Goal: Task Accomplishment & Management: Use online tool/utility

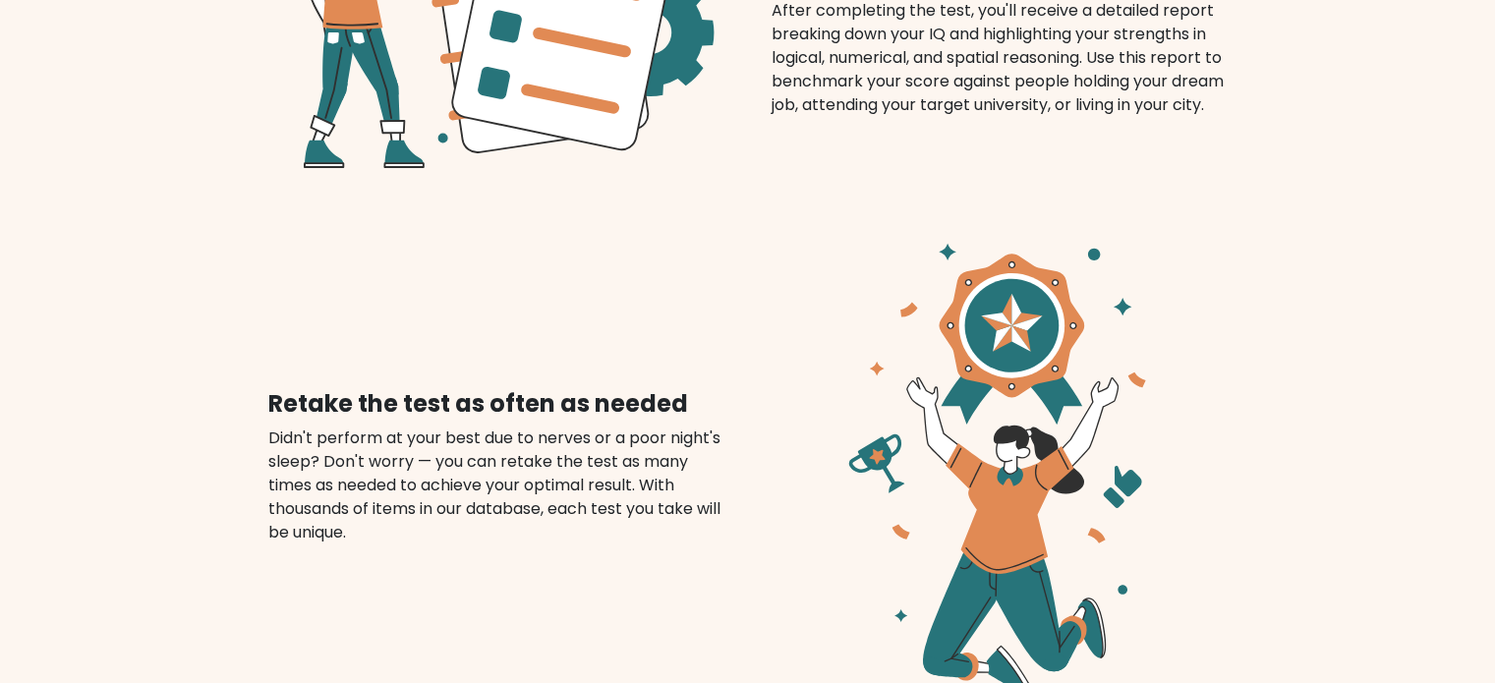
scroll to position [2260, 0]
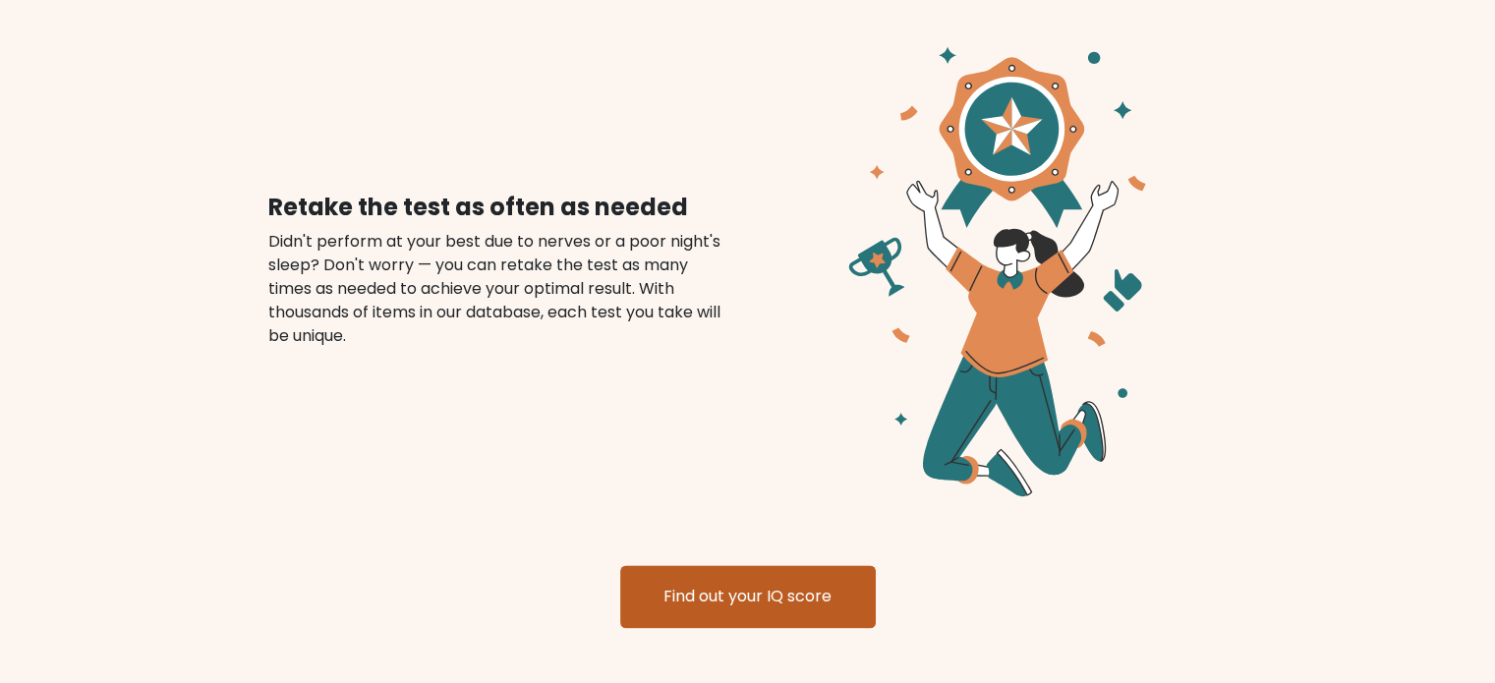
click at [776, 565] on link "Find out your IQ score" at bounding box center [748, 596] width 256 height 63
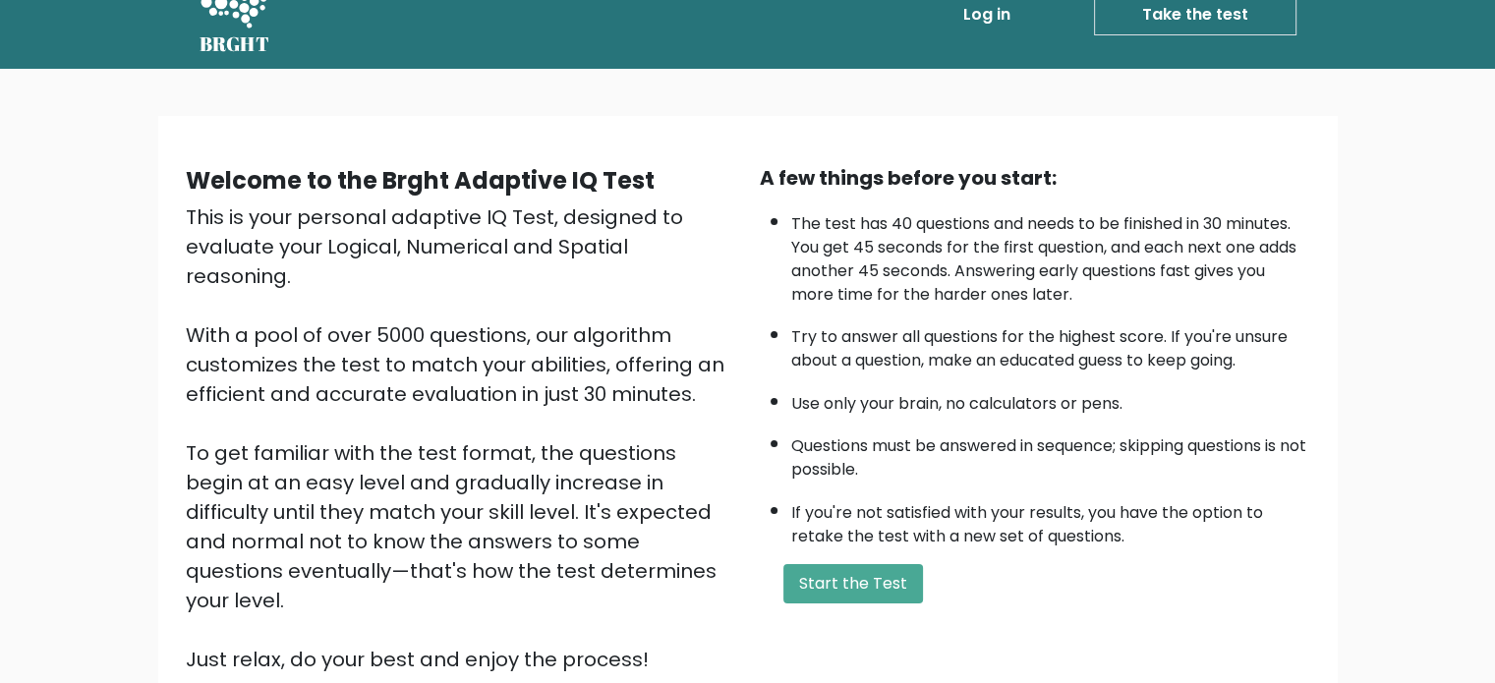
scroll to position [20, 0]
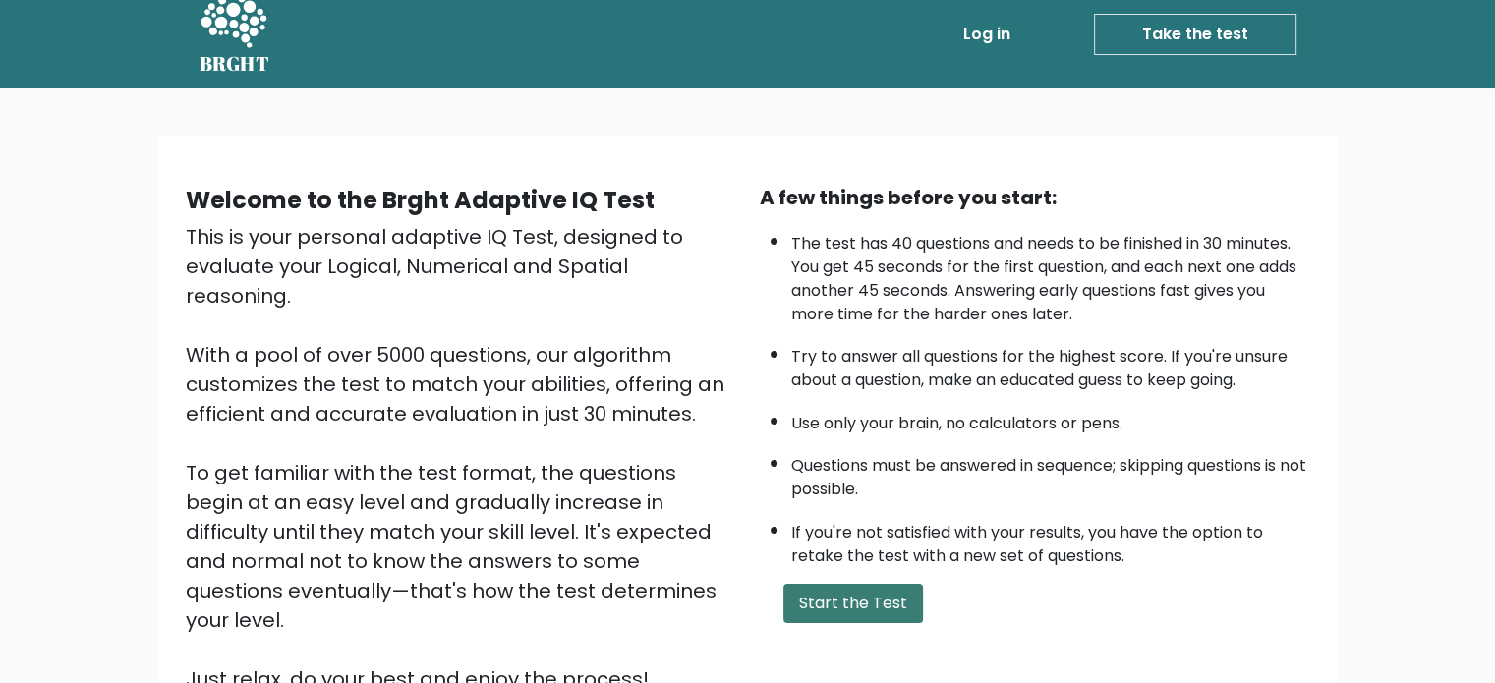
click at [865, 593] on button "Start the Test" at bounding box center [853, 603] width 140 height 39
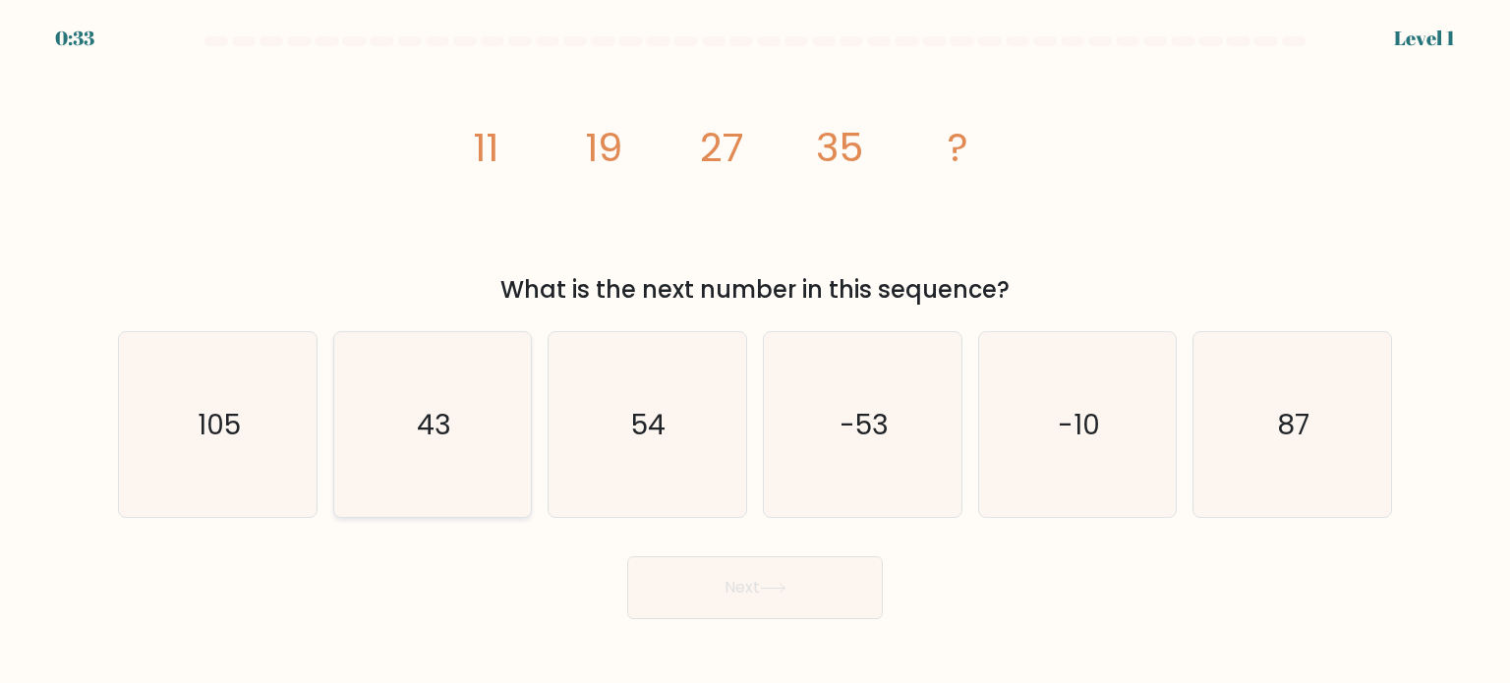
click at [477, 409] on icon "43" at bounding box center [432, 424] width 185 height 185
click at [755, 352] on input "b. 43" at bounding box center [755, 347] width 1 height 10
radio input "true"
click at [737, 567] on button "Next" at bounding box center [755, 587] width 256 height 63
